Goal: Check status: Check status

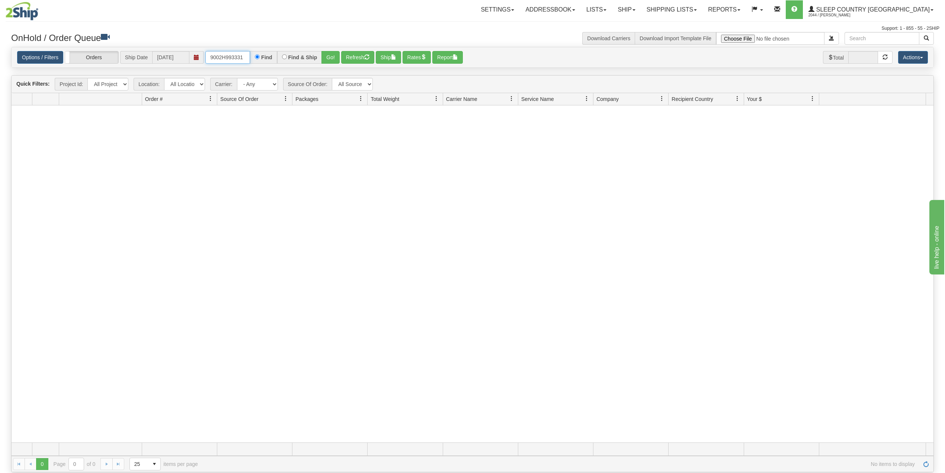
click at [227, 52] on input "9002H993331" at bounding box center [227, 57] width 45 height 13
paste input "0H972613"
type input "9000H972613"
click at [333, 56] on button "Go!" at bounding box center [331, 57] width 18 height 13
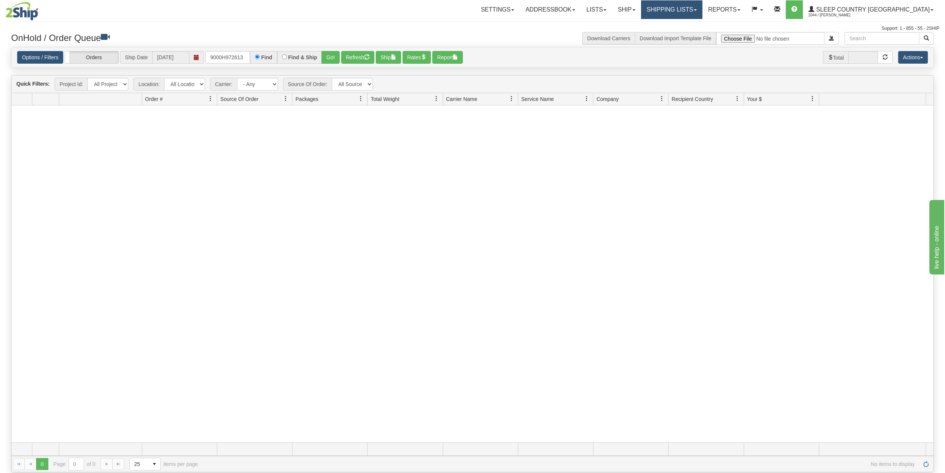
click at [703, 6] on link "Shipping lists" at bounding box center [671, 9] width 61 height 19
click at [695, 34] on span "Search Shipment History" at bounding box center [666, 36] width 58 height 6
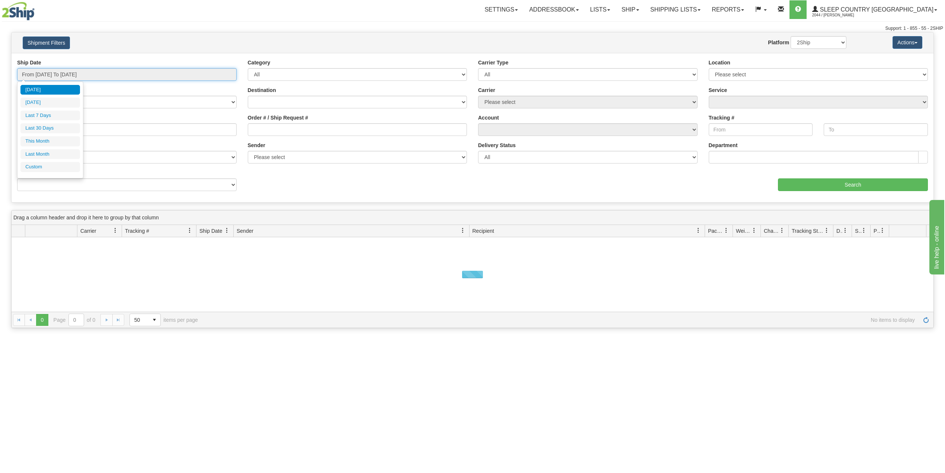
click at [58, 71] on input "From 08/13/2025 To 08/14/2025" at bounding box center [127, 74] width 220 height 13
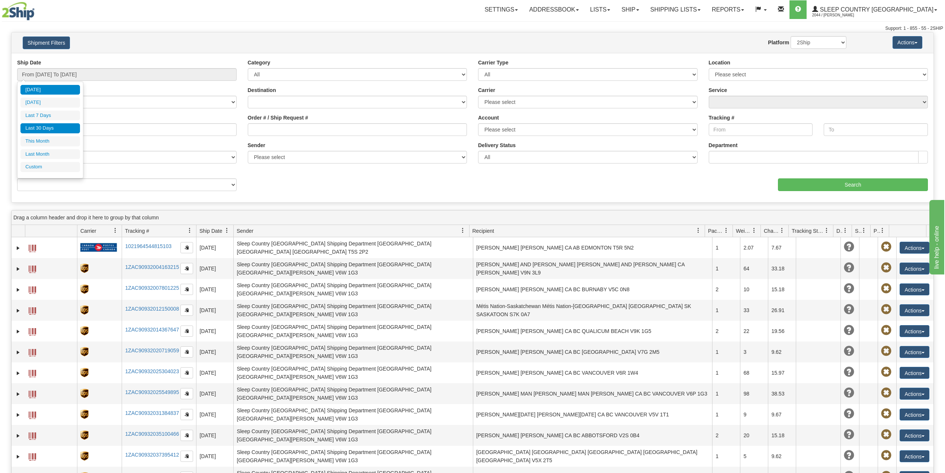
click at [57, 130] on li "Last 30 Days" at bounding box center [50, 128] width 60 height 10
type input "From 07/16/2025 To 08/14/2025"
click at [59, 133] on input "Reference / PO" at bounding box center [127, 129] width 220 height 13
paste input "9000H972613"
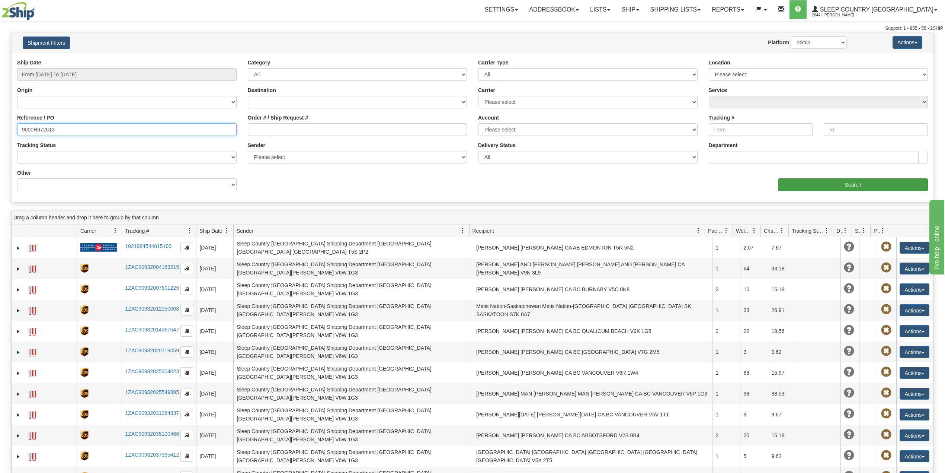
type input "9000H972613"
click at [843, 180] on input "Search" at bounding box center [853, 184] width 150 height 13
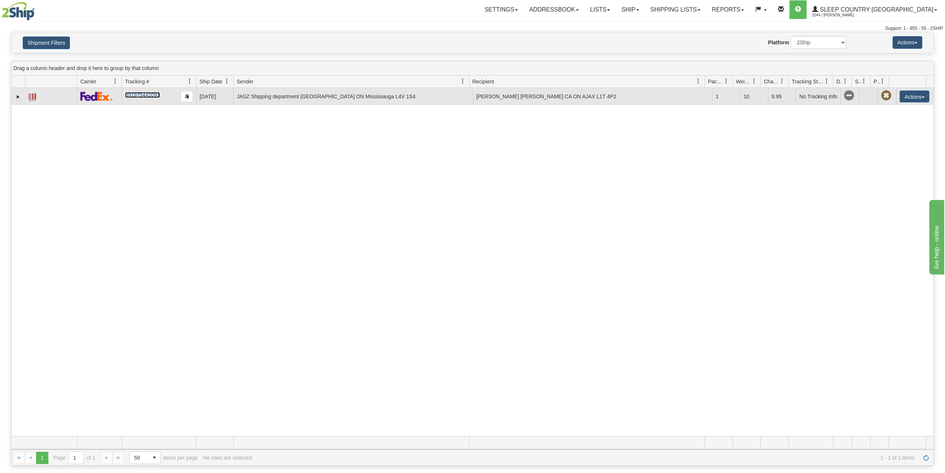
click at [133, 98] on link "391975442091" at bounding box center [142, 95] width 35 height 6
